Goal: Task Accomplishment & Management: Use online tool/utility

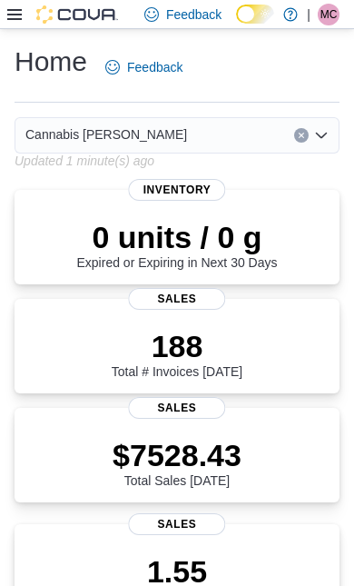
click at [15, 20] on icon at bounding box center [14, 14] width 15 height 11
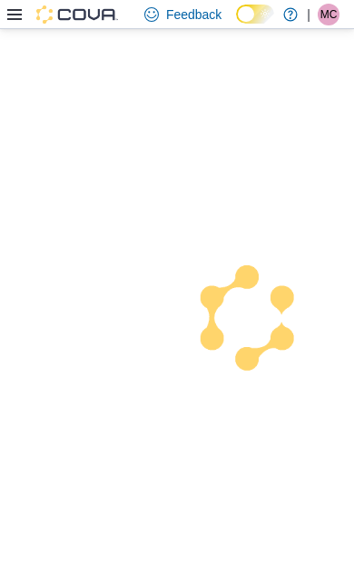
click at [72, 501] on div at bounding box center [177, 307] width 354 height 557
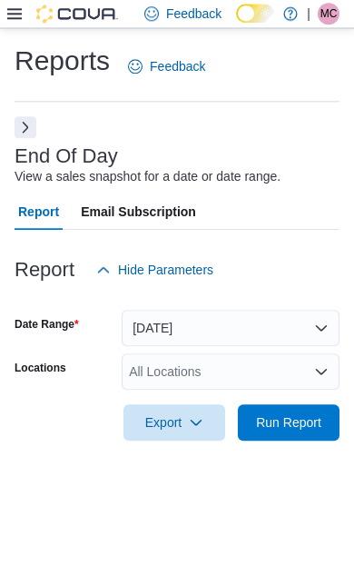
click at [300, 414] on span "Run Report" at bounding box center [288, 423] width 65 height 18
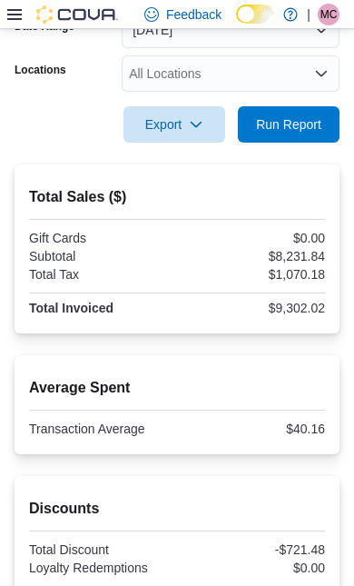
scroll to position [268, 0]
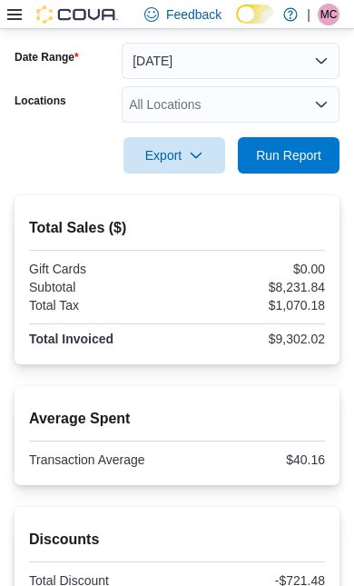
click at [310, 164] on span "Run Report" at bounding box center [288, 155] width 65 height 18
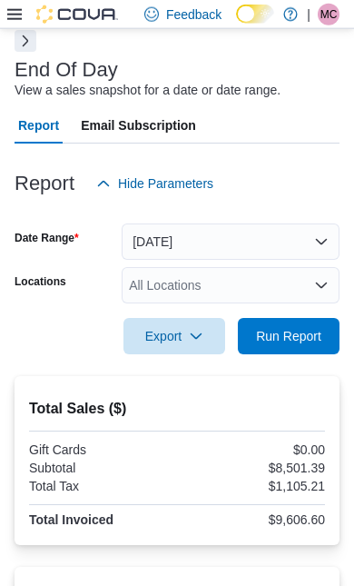
scroll to position [0, 0]
